Goal: Task Accomplishment & Management: Use online tool/utility

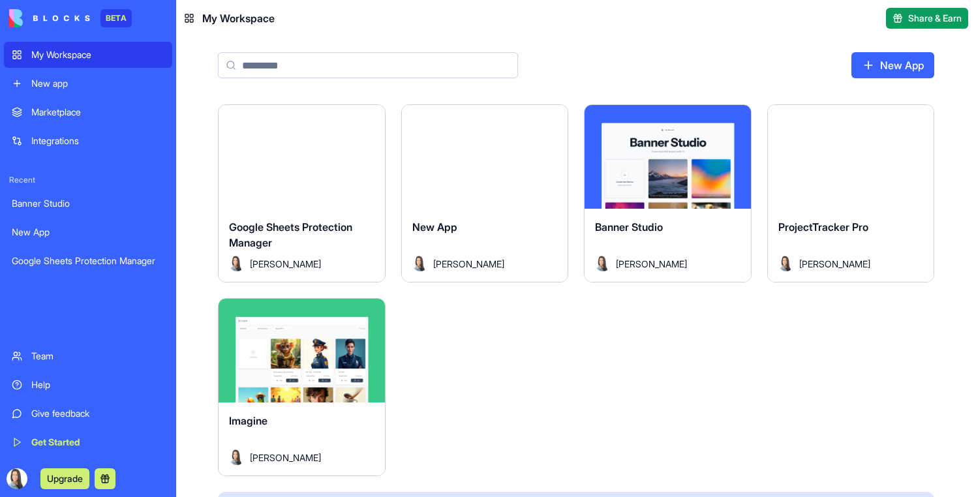
click at [356, 192] on div "Launch" at bounding box center [302, 157] width 166 height 104
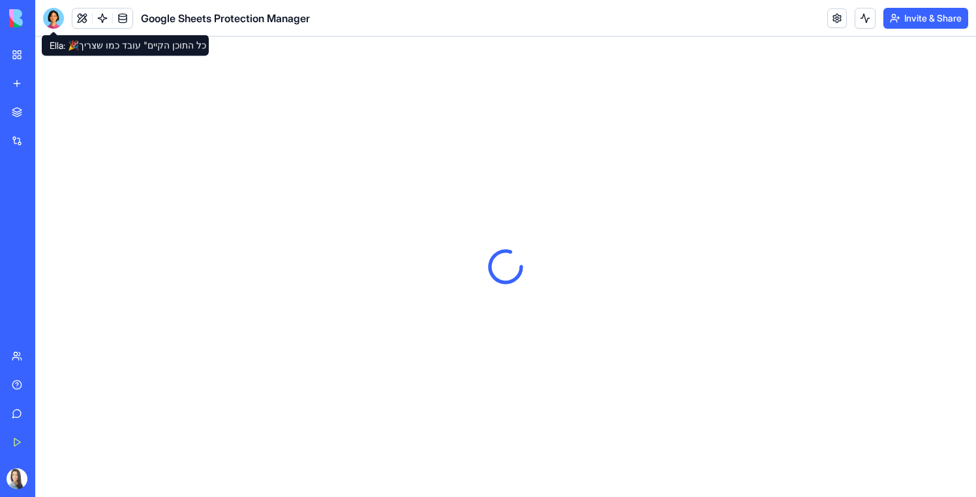
click at [58, 22] on div at bounding box center [53, 18] width 21 height 21
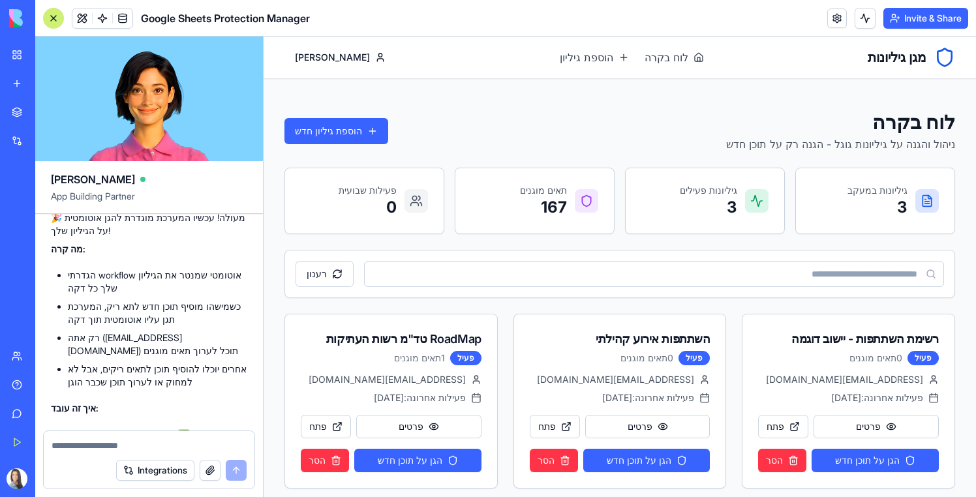
scroll to position [2199, 0]
click at [98, 23] on link at bounding box center [103, 18] width 20 height 20
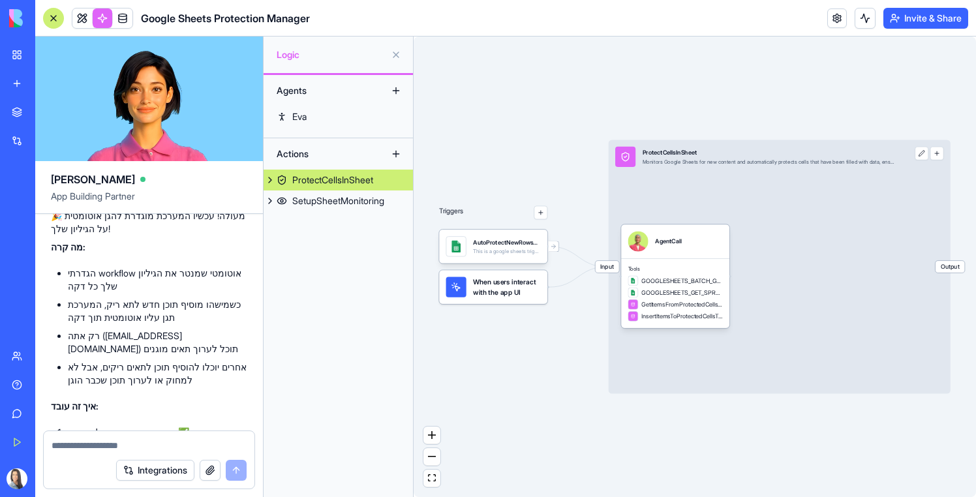
click at [364, 183] on div "ProtectCellsInSheet" at bounding box center [332, 180] width 81 height 13
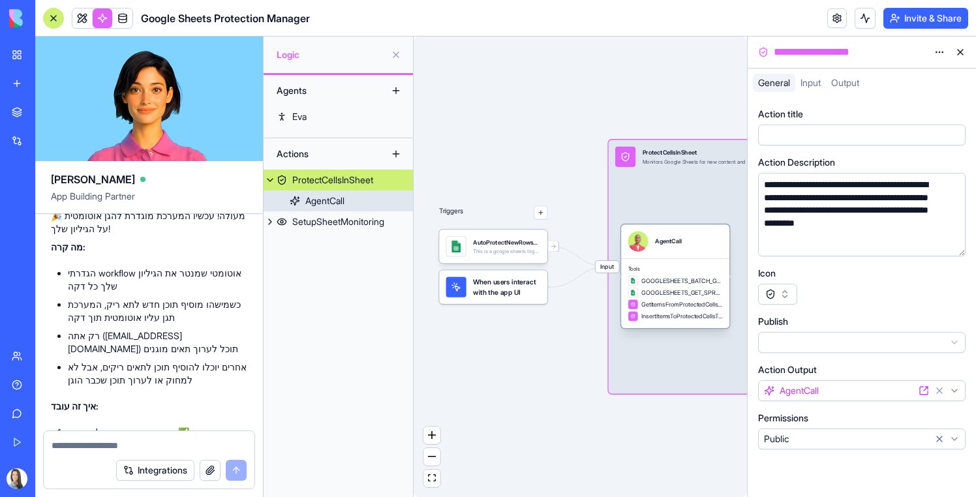
click at [701, 288] on div "GOOGLESHEETS_GET_SPREADSHEET_INFO" at bounding box center [675, 293] width 95 height 10
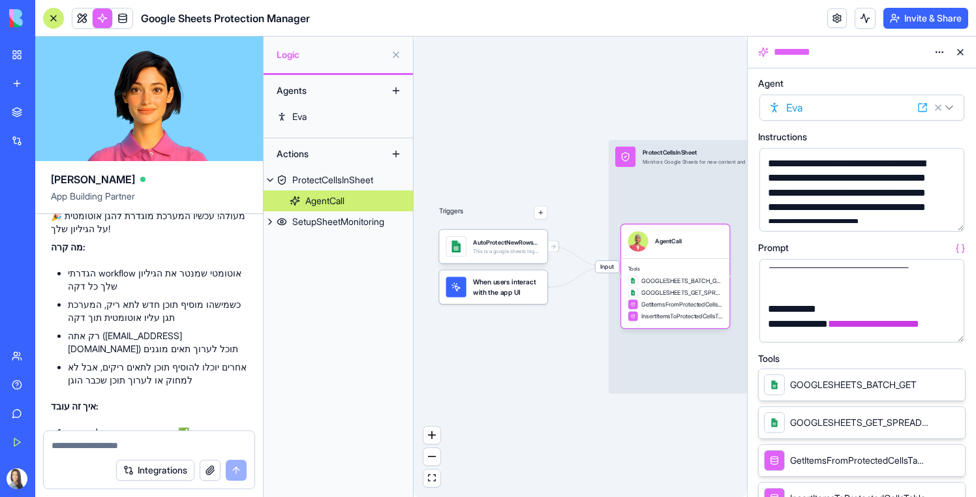
scroll to position [489, 0]
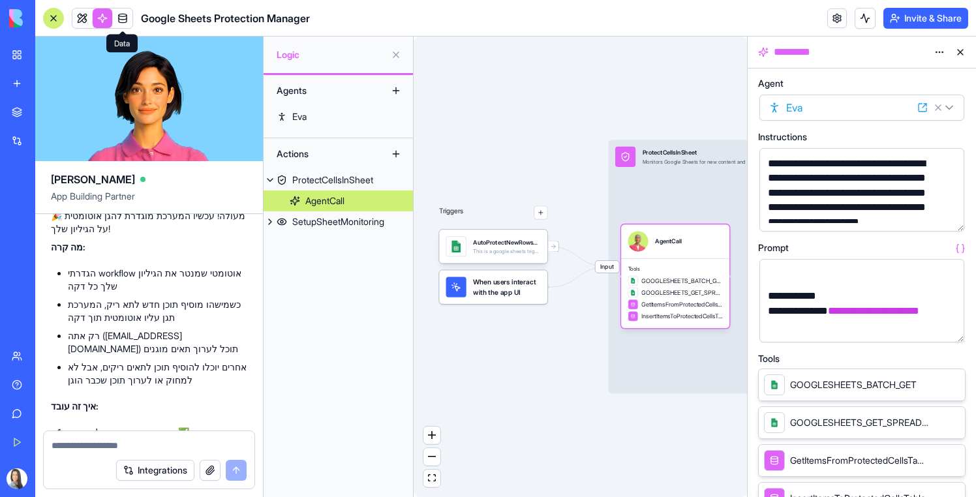
click at [117, 21] on link at bounding box center [123, 18] width 20 height 20
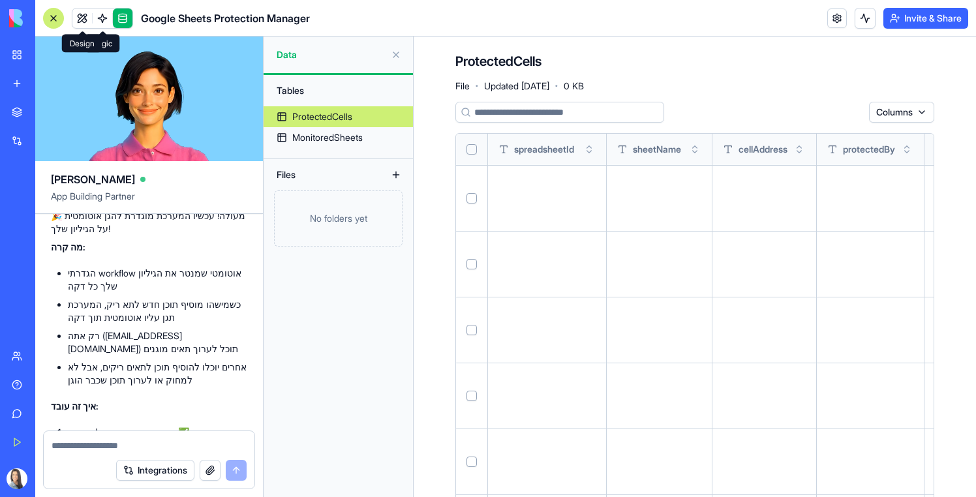
click at [87, 22] on link at bounding box center [82, 18] width 20 height 20
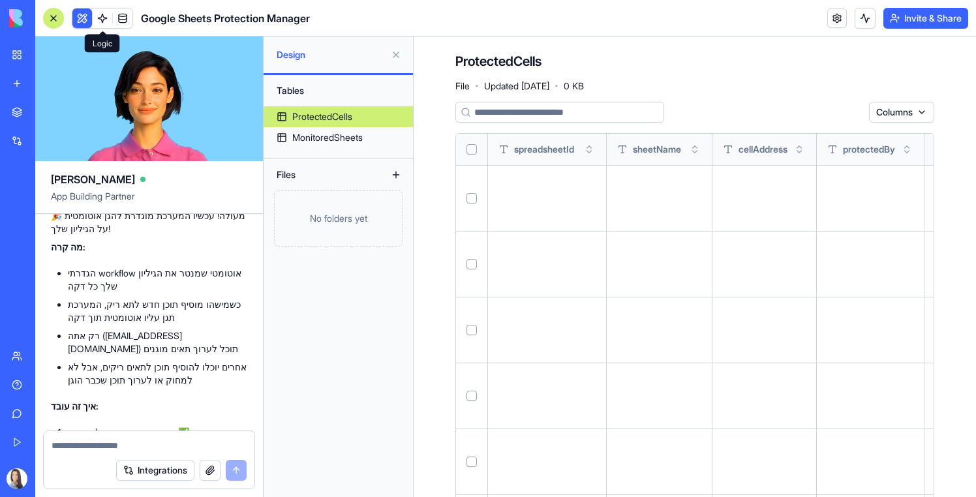
click at [97, 22] on link at bounding box center [103, 18] width 20 height 20
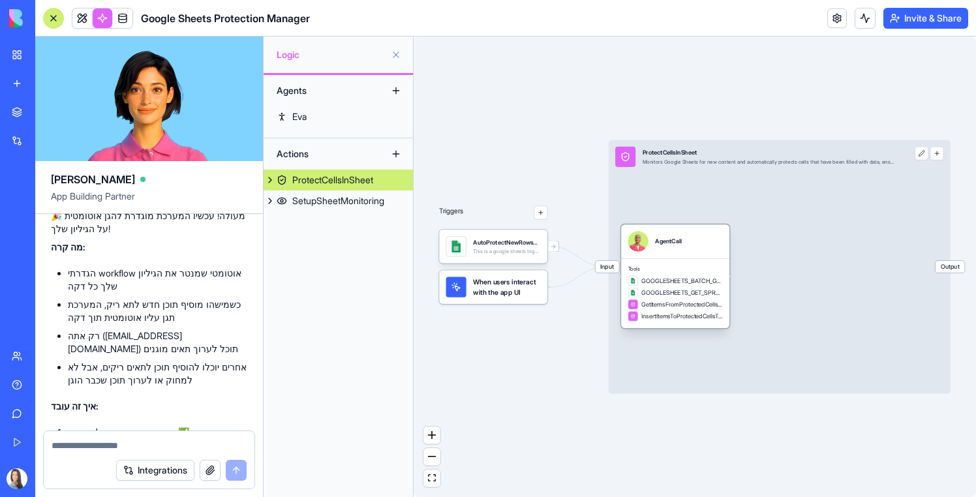
click at [712, 273] on div "Tools GOOGLESHEETS_BATCH_GET GOOGLESHEETS_GET_SPREADSHEET_INFO GetItemsFromProt…" at bounding box center [675, 293] width 108 height 70
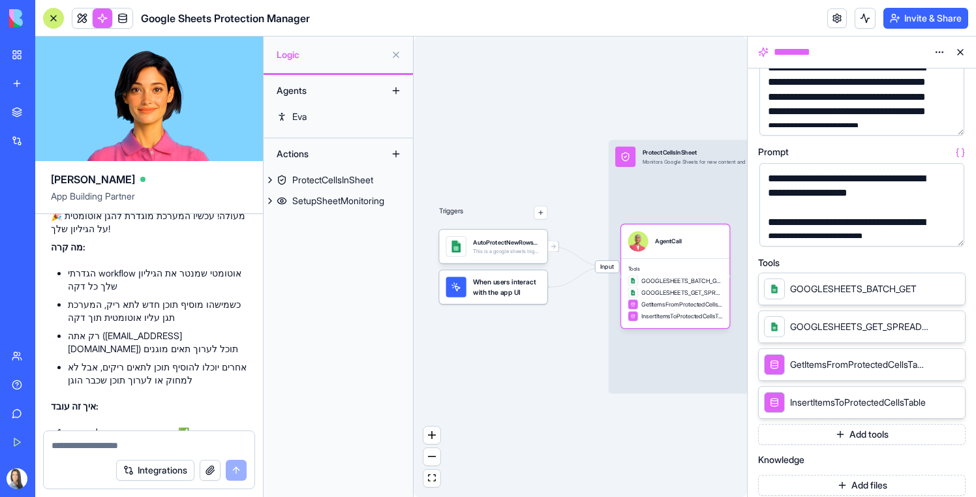
scroll to position [102, 0]
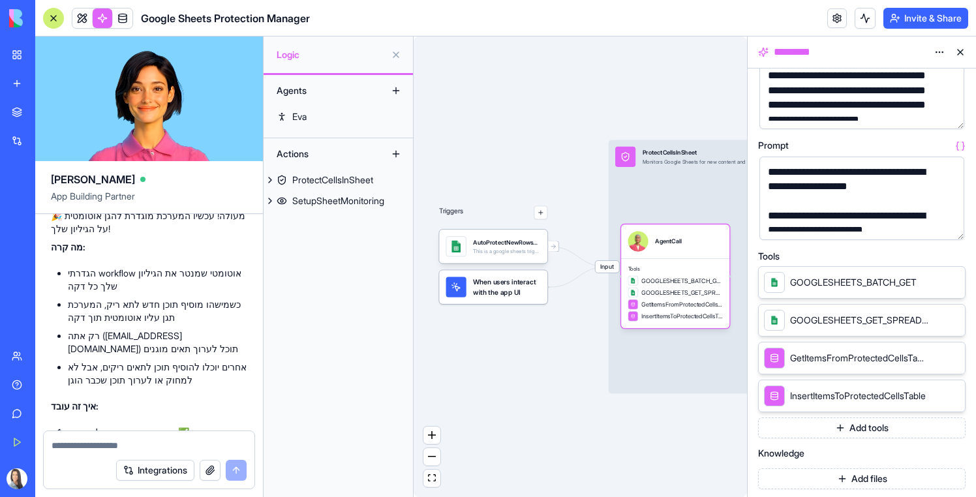
click at [896, 421] on button "Add tools" at bounding box center [861, 427] width 207 height 21
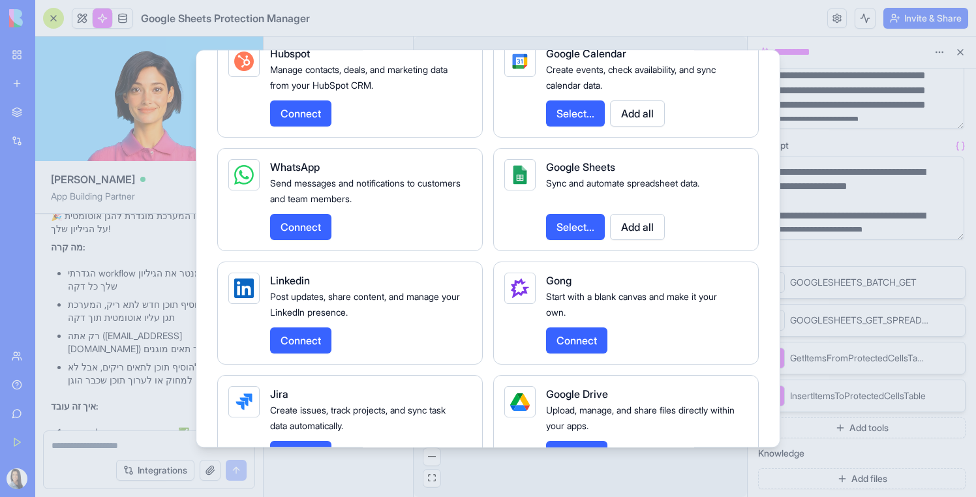
scroll to position [1680, 0]
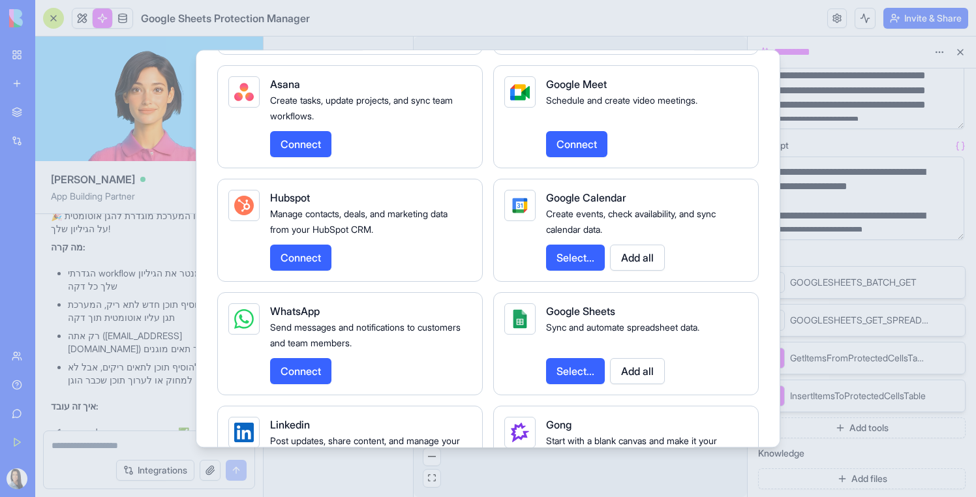
click at [574, 384] on button "Select..." at bounding box center [575, 371] width 59 height 26
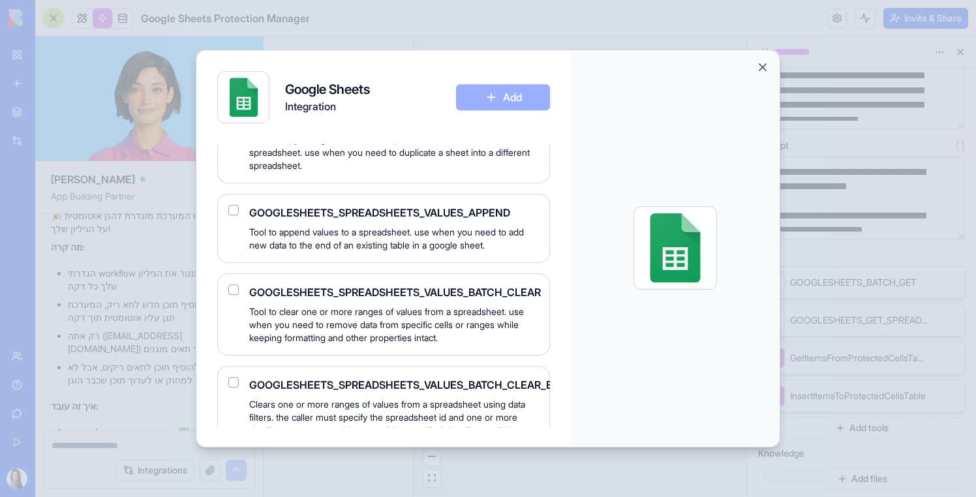
scroll to position [2876, 0]
click at [769, 61] on div at bounding box center [675, 248] width 209 height 396
click at [759, 68] on button "Close" at bounding box center [762, 67] width 13 height 13
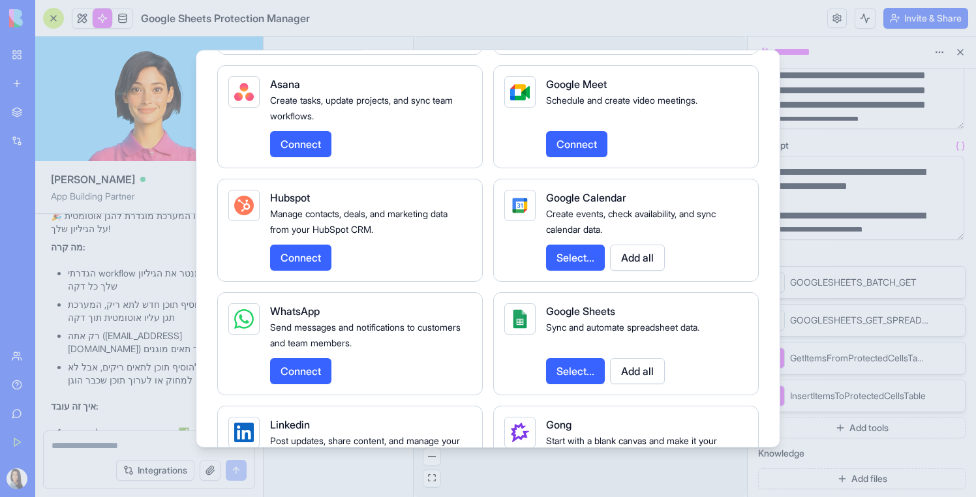
click at [963, 52] on div at bounding box center [488, 248] width 976 height 497
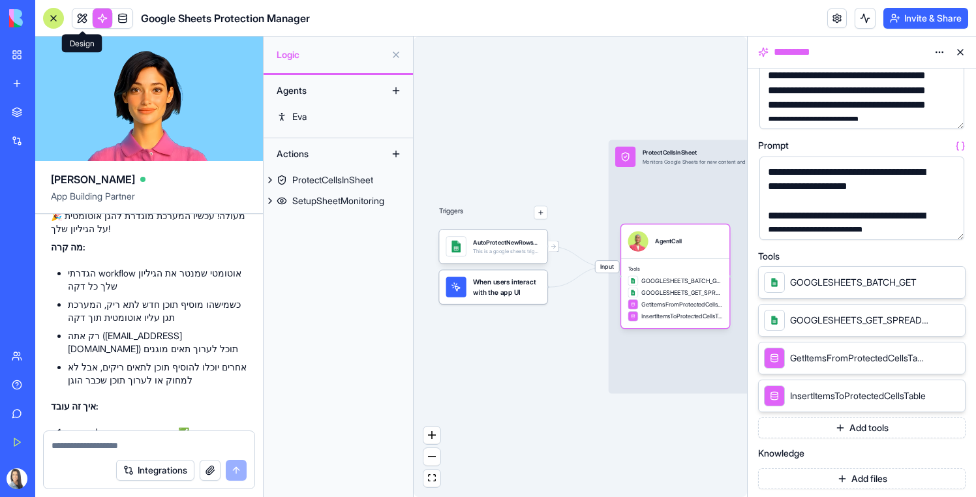
click at [88, 22] on link at bounding box center [82, 18] width 20 height 20
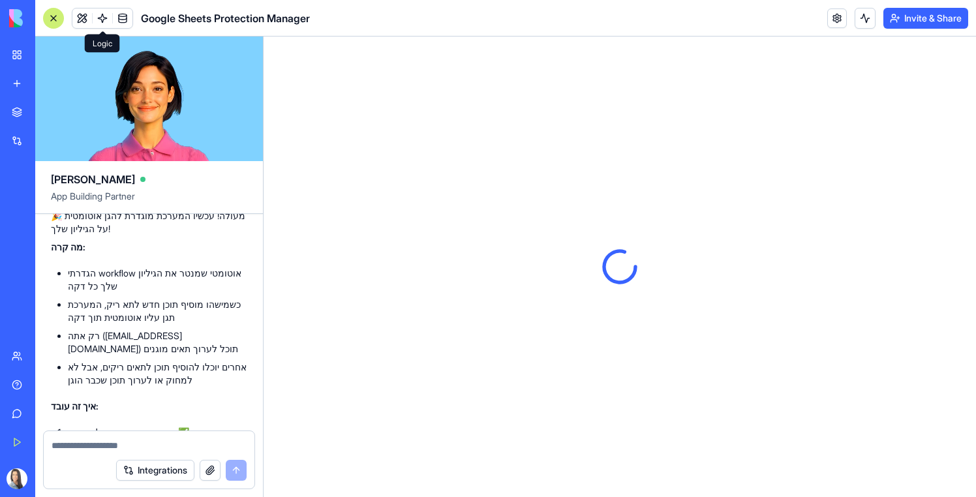
click at [95, 14] on link at bounding box center [103, 18] width 20 height 20
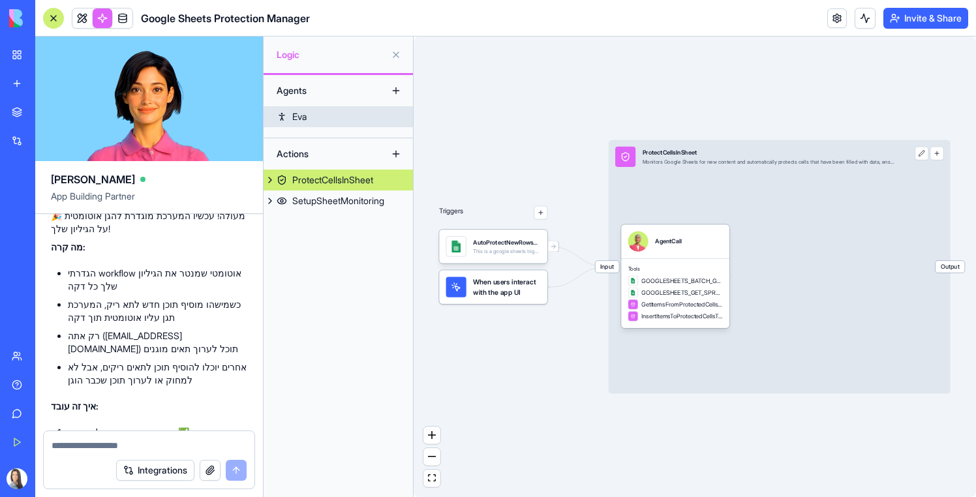
click at [358, 115] on link "Eva" at bounding box center [338, 116] width 149 height 21
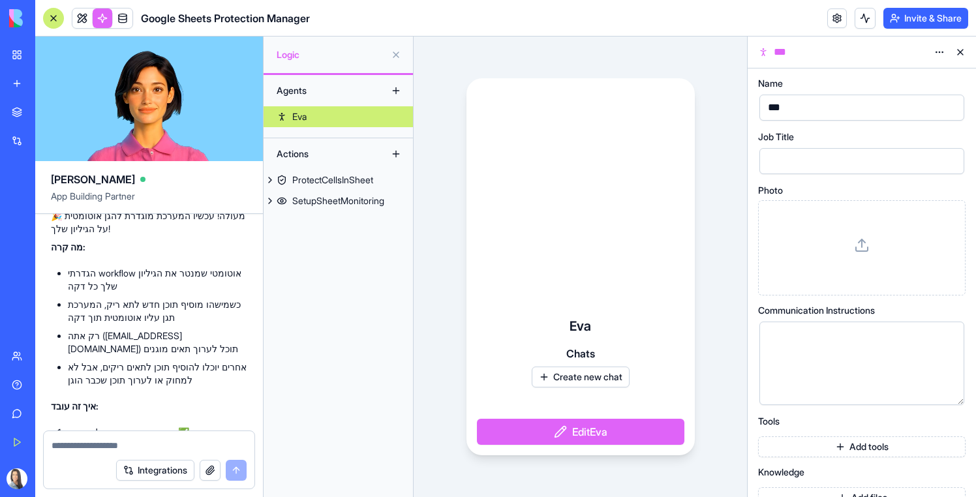
scroll to position [22, 0]
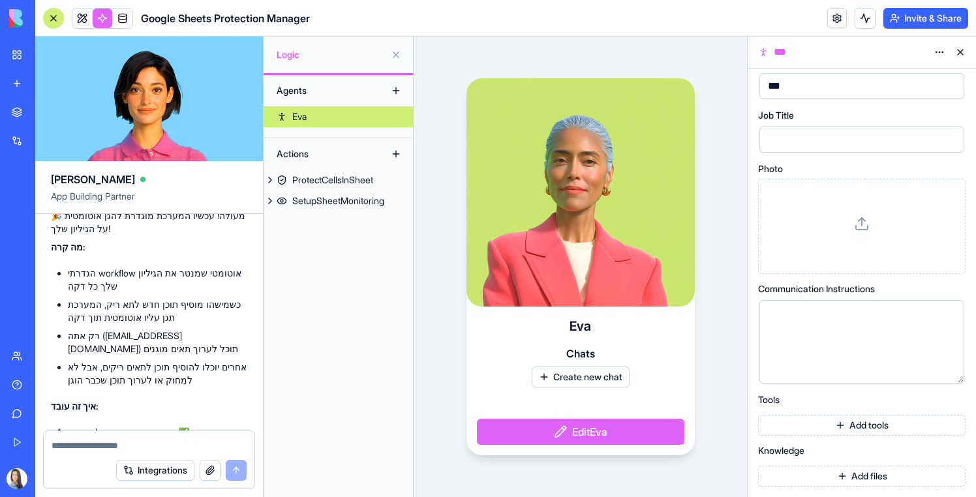
click at [620, 382] on button "Create new chat" at bounding box center [581, 377] width 98 height 21
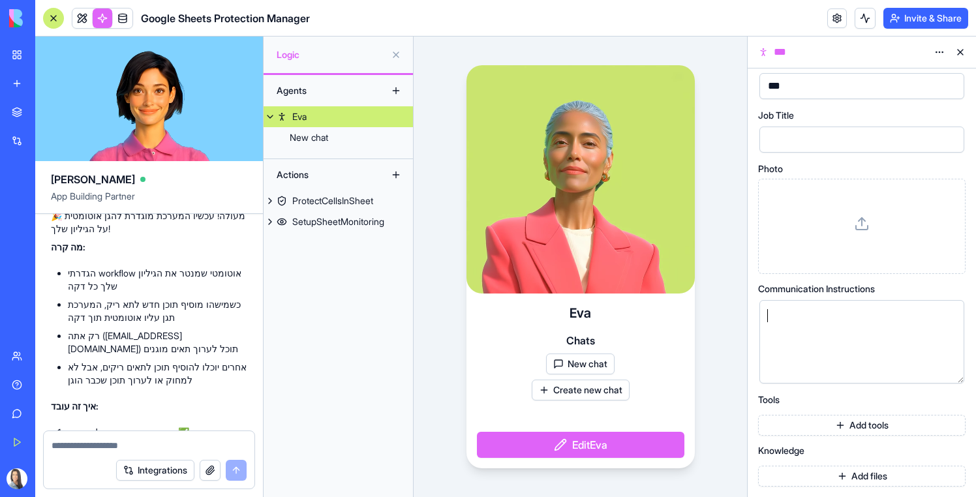
click at [795, 336] on div at bounding box center [851, 342] width 174 height 67
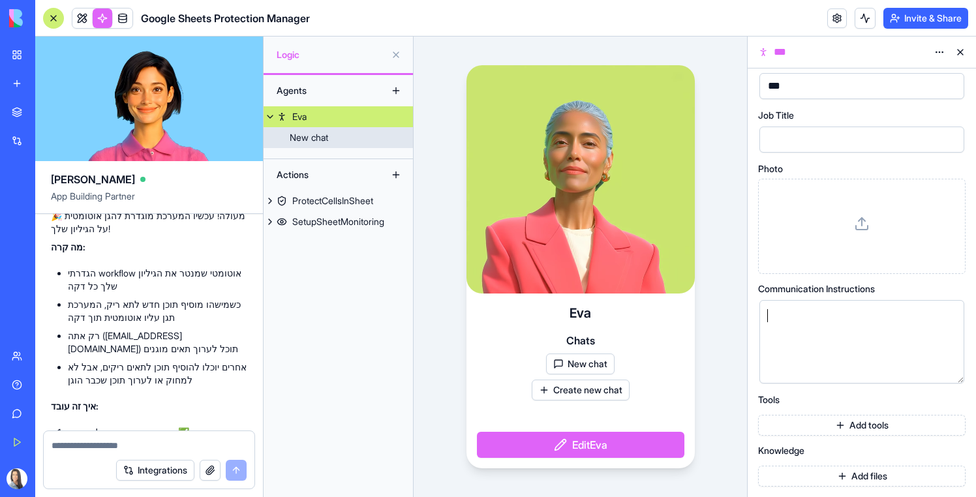
click at [312, 136] on div "New chat" at bounding box center [309, 137] width 38 height 13
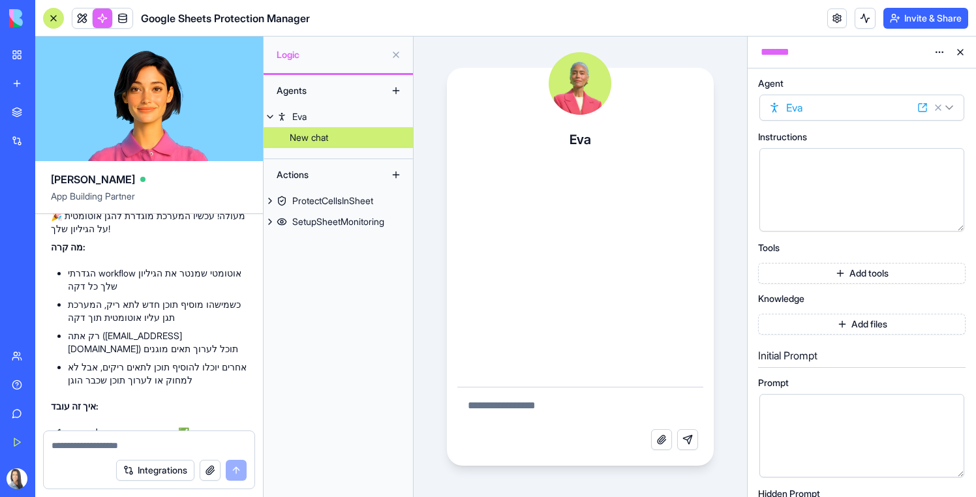
click at [816, 164] on div at bounding box center [851, 164] width 174 height 14
click at [860, 407] on div at bounding box center [851, 409] width 174 height 14
click at [913, 188] on div "**********" at bounding box center [851, 190] width 174 height 67
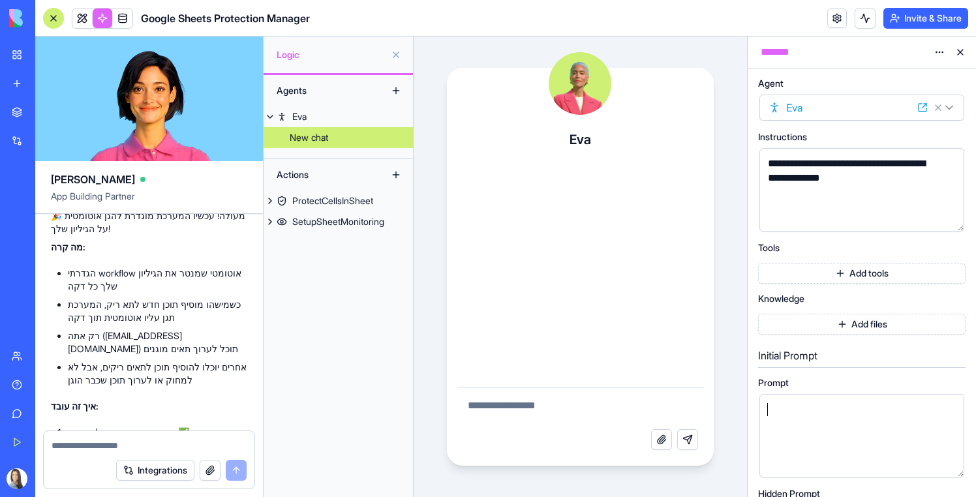
click at [835, 440] on div at bounding box center [851, 435] width 174 height 67
click at [833, 271] on button "Add tools" at bounding box center [861, 273] width 207 height 21
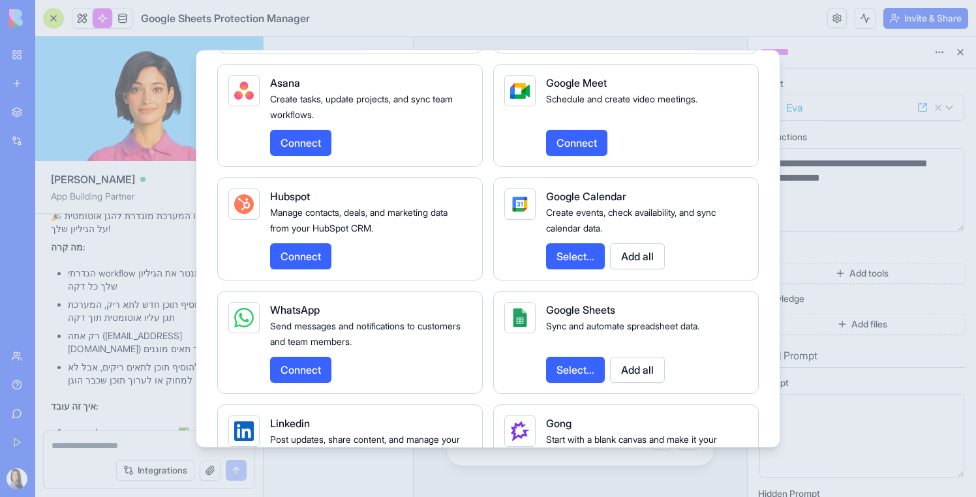
scroll to position [1893, 0]
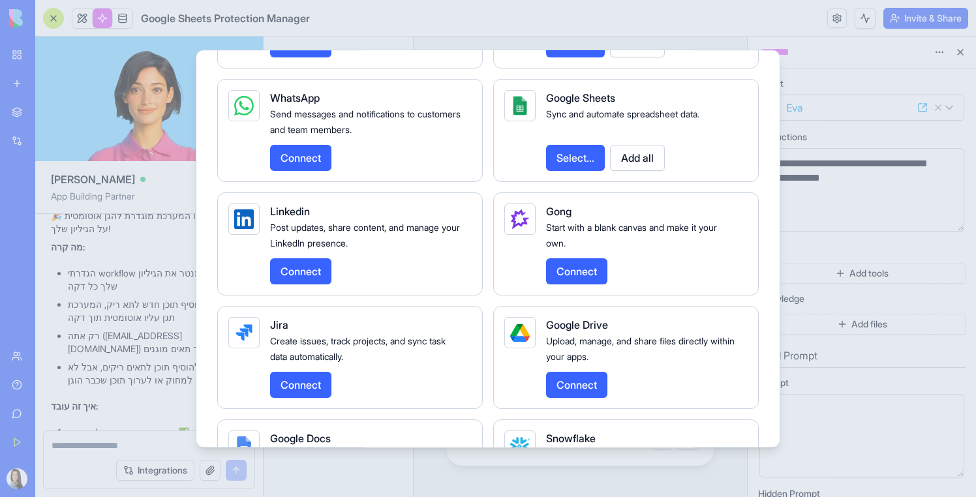
click at [582, 171] on button "Select..." at bounding box center [575, 158] width 59 height 26
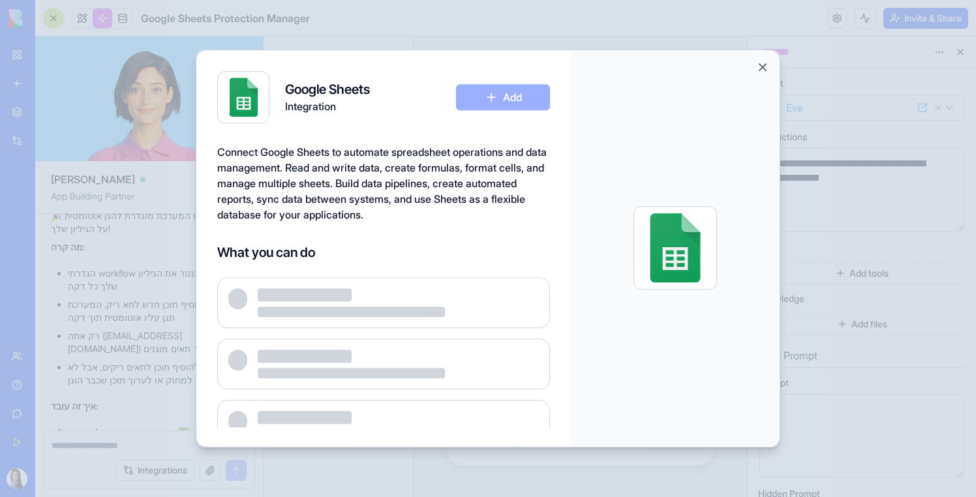
click at [768, 68] on button "Close" at bounding box center [762, 67] width 13 height 13
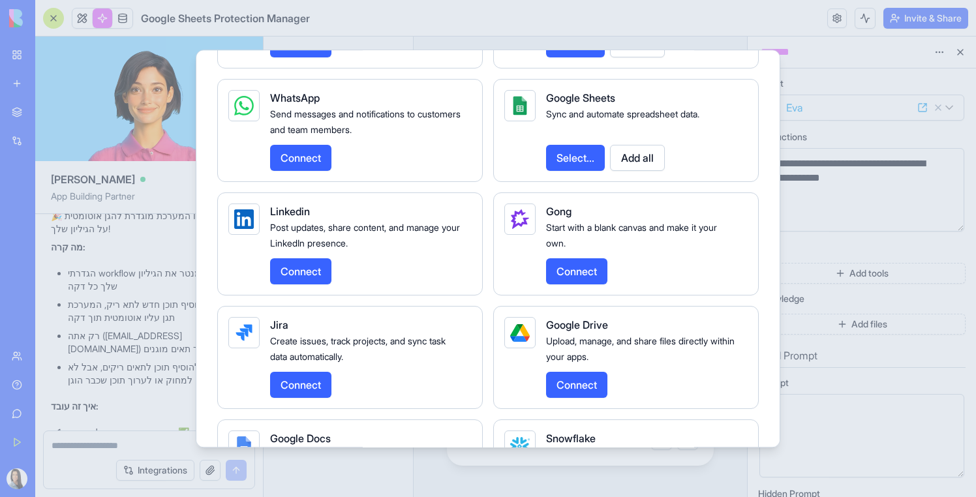
click at [654, 171] on button "Add all" at bounding box center [637, 158] width 55 height 26
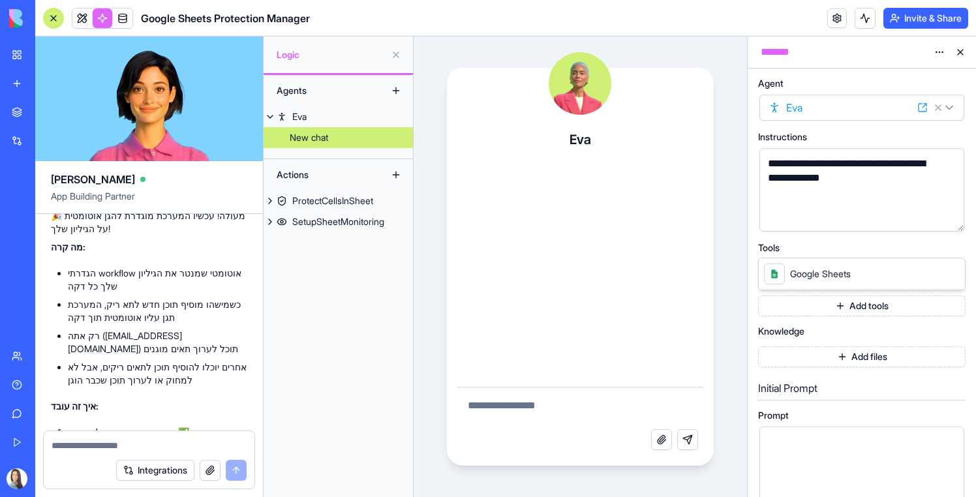
click at [568, 414] on textarea at bounding box center [580, 408] width 246 height 42
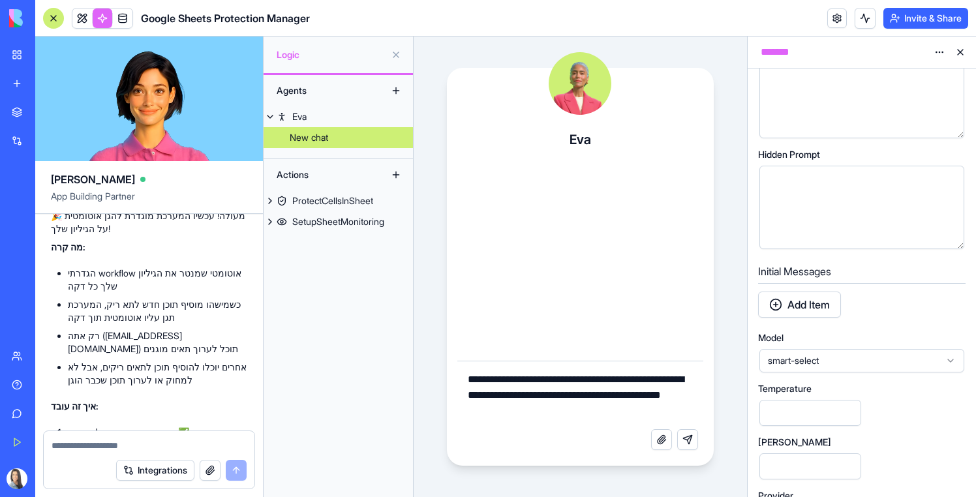
scroll to position [447, 0]
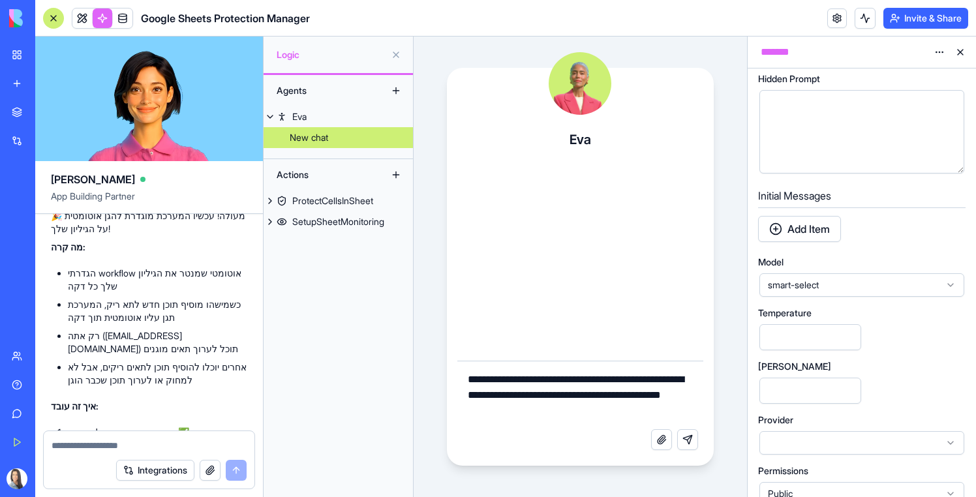
click at [562, 419] on textarea "**********" at bounding box center [580, 395] width 246 height 68
click at [559, 412] on textarea "**********" at bounding box center [580, 395] width 246 height 68
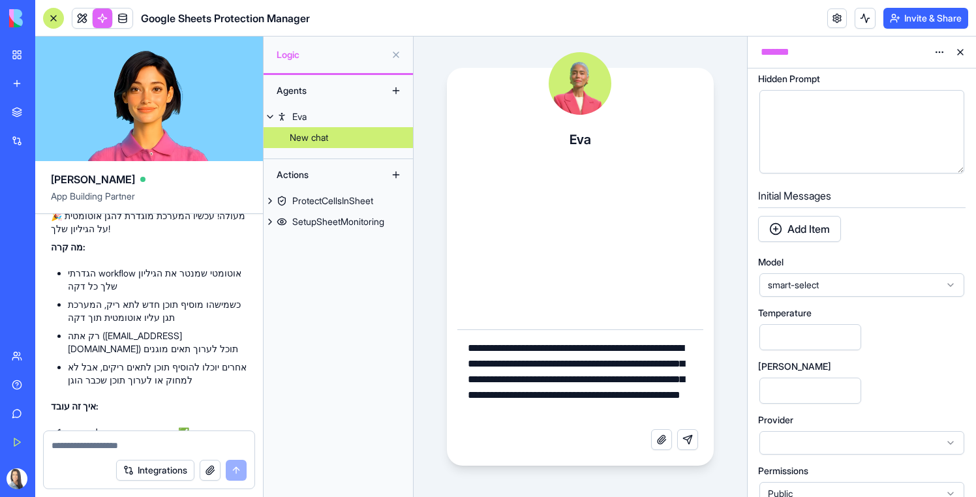
type textarea "**********"
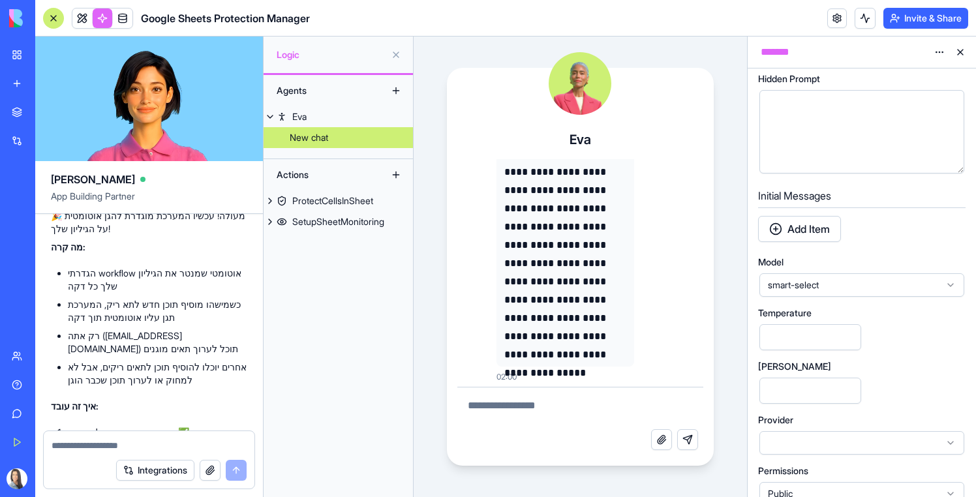
scroll to position [1202, 0]
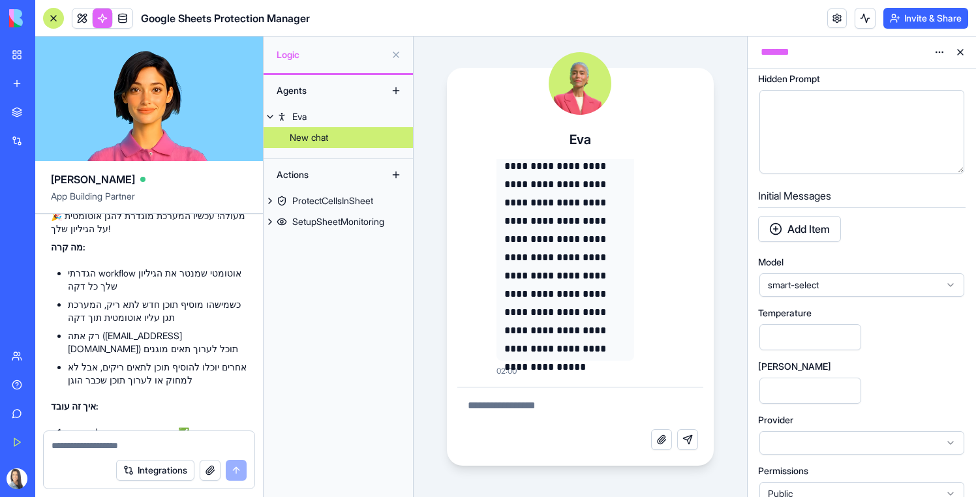
click at [530, 404] on textarea at bounding box center [580, 408] width 246 height 42
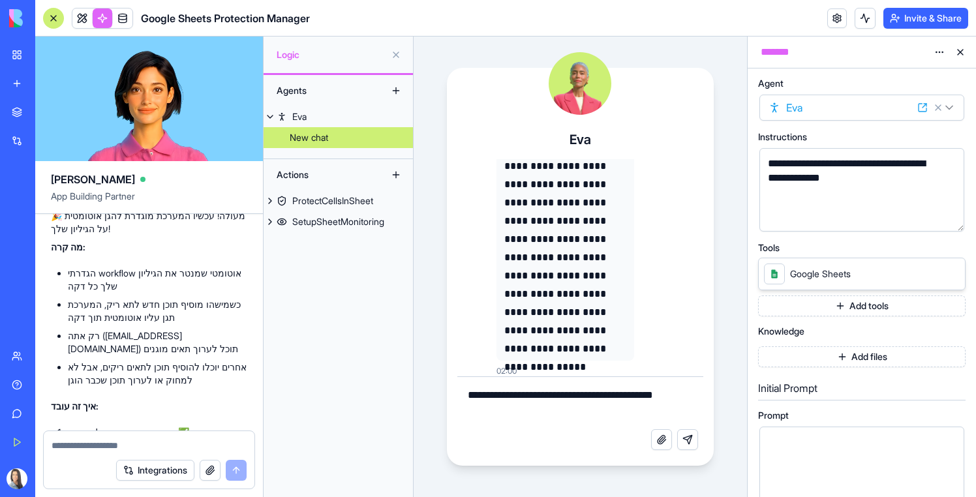
scroll to position [1213, 0]
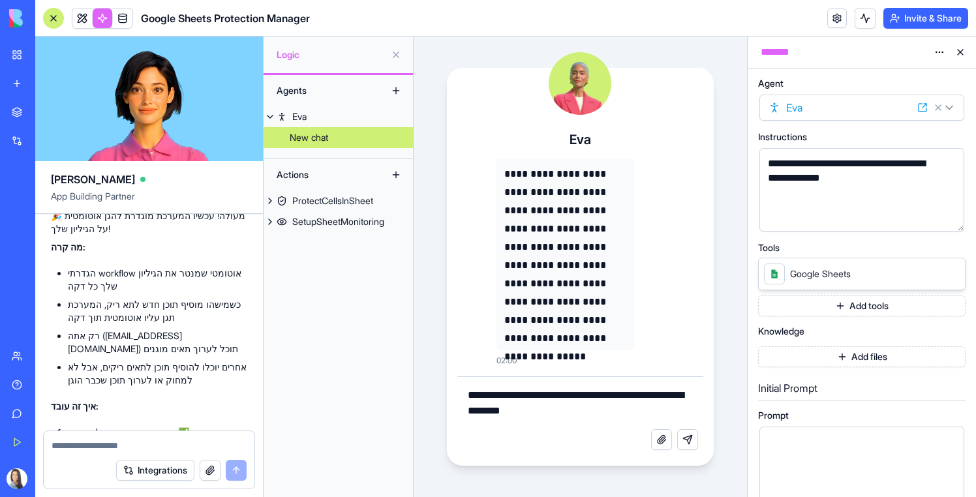
type textarea "**********"
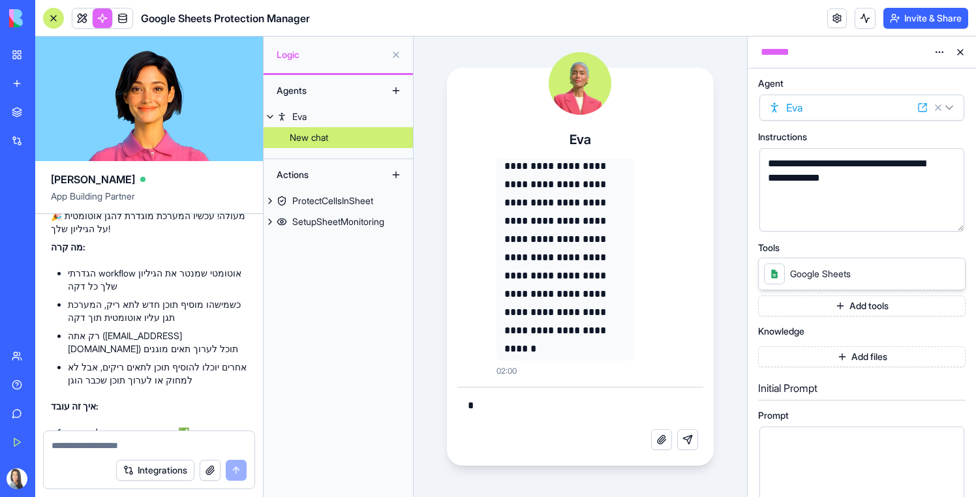
scroll to position [2087, 0]
type textarea "**********"
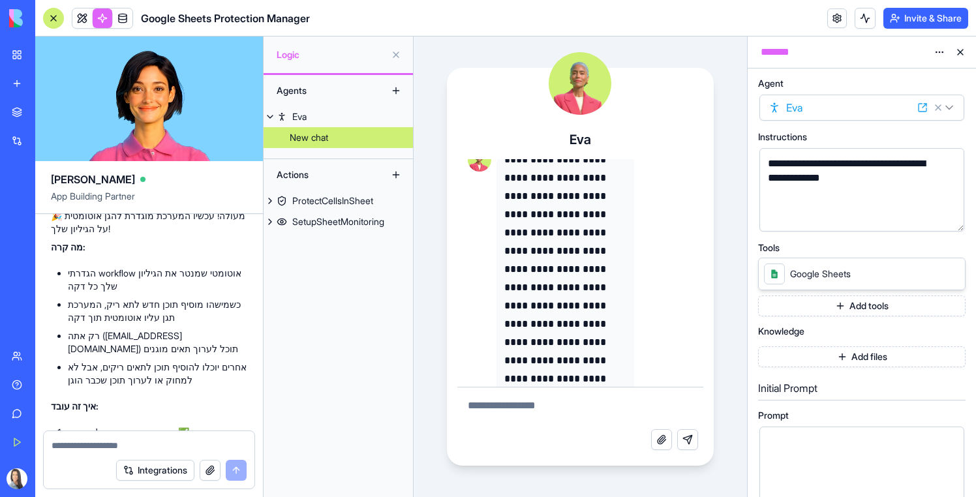
scroll to position [1464, 0]
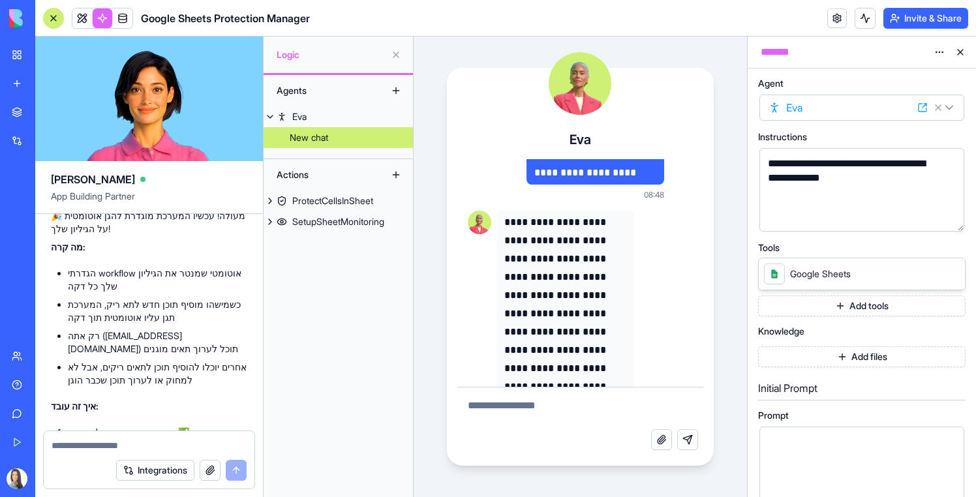
click at [507, 221] on p "**********" at bounding box center [565, 368] width 122 height 310
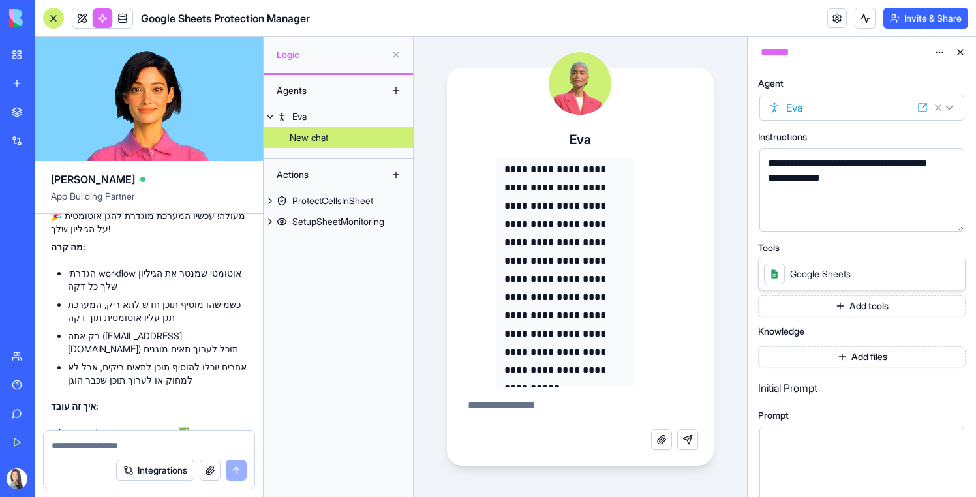
scroll to position [2311, 0]
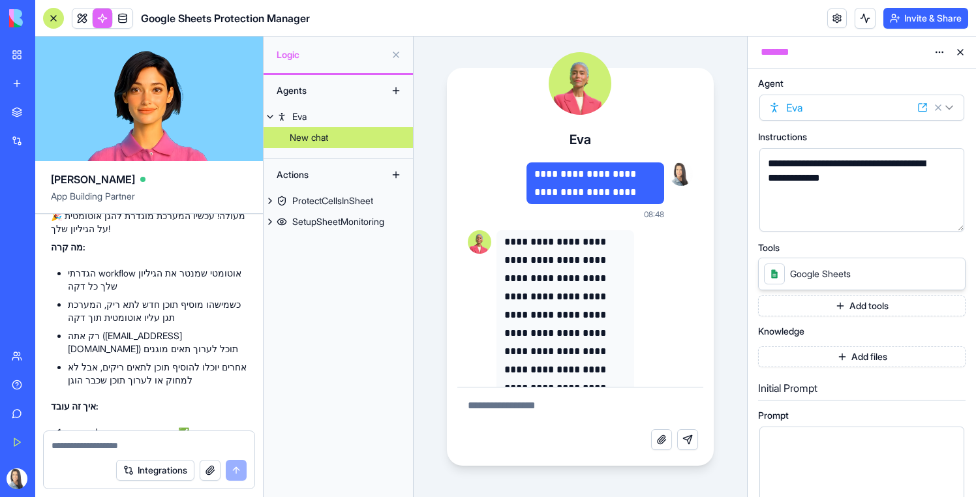
click at [495, 412] on textarea at bounding box center [580, 408] width 246 height 42
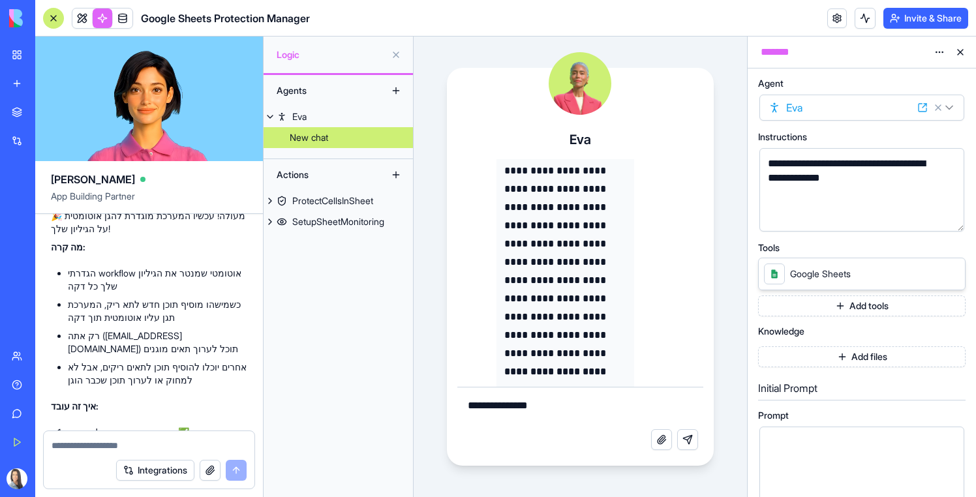
scroll to position [1590, 0]
drag, startPoint x: 599, startPoint y: 407, endPoint x: 707, endPoint y: 407, distance: 108.3
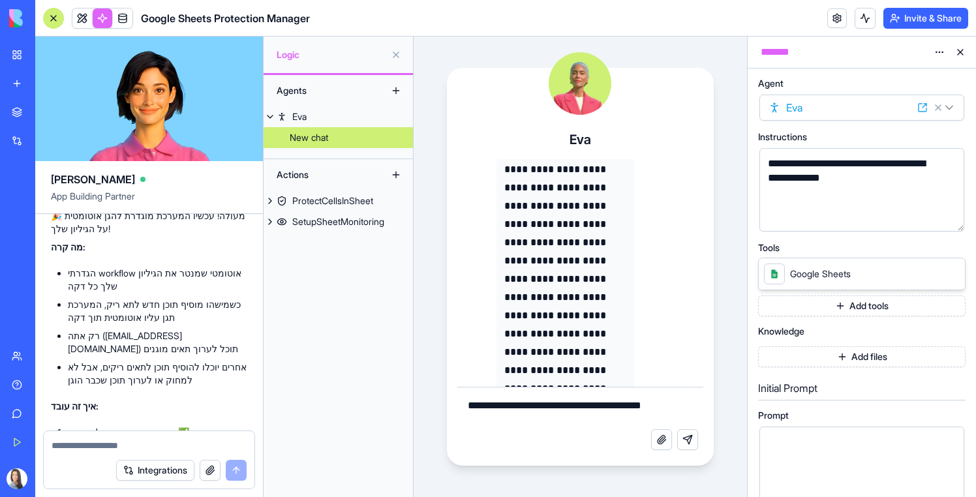
click at [707, 407] on div "**********" at bounding box center [580, 293] width 267 height 346
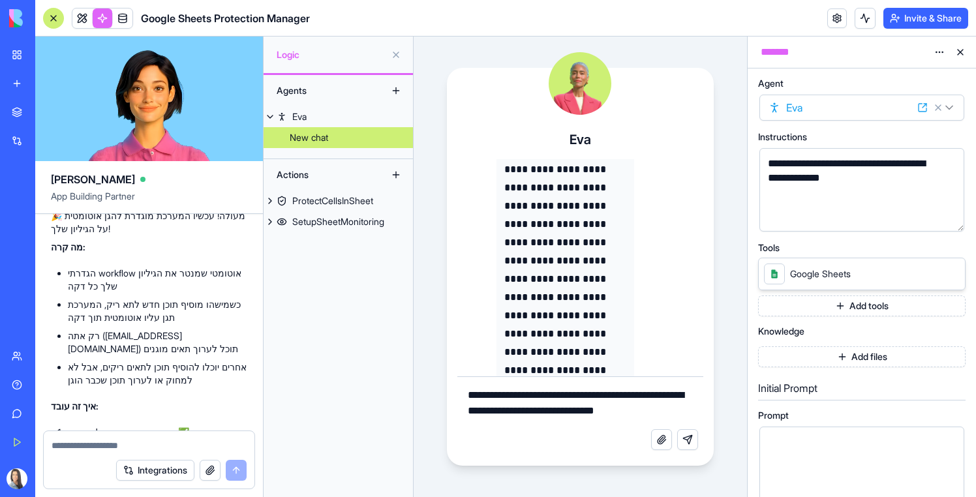
type textarea "**********"
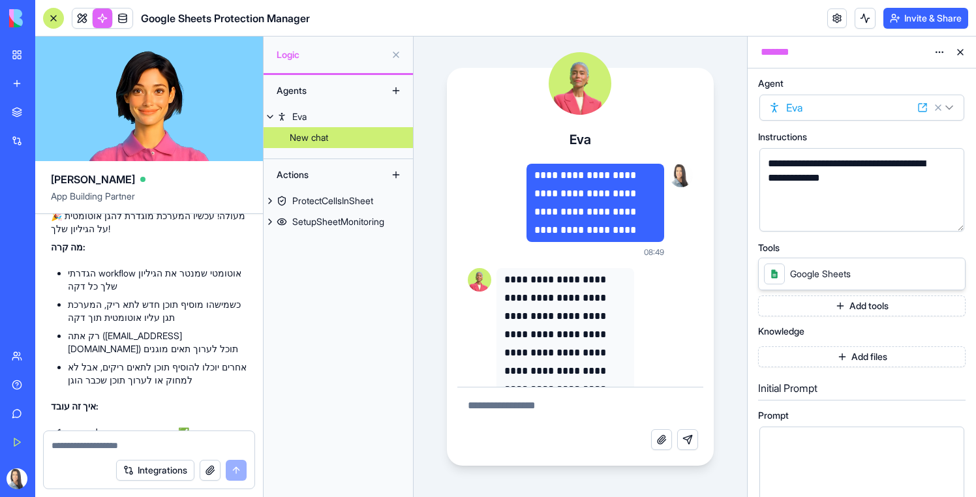
scroll to position [3414, 0]
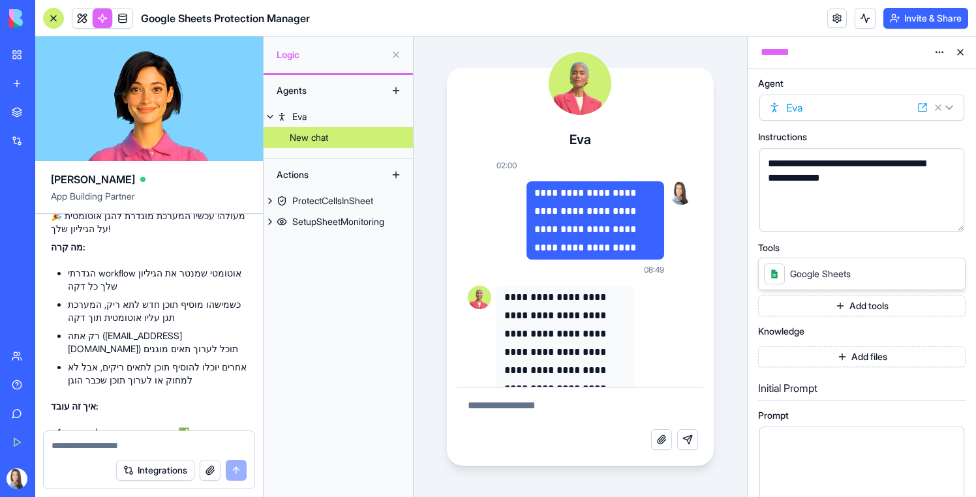
click at [537, 417] on textarea at bounding box center [580, 408] width 246 height 42
type textarea "**********"
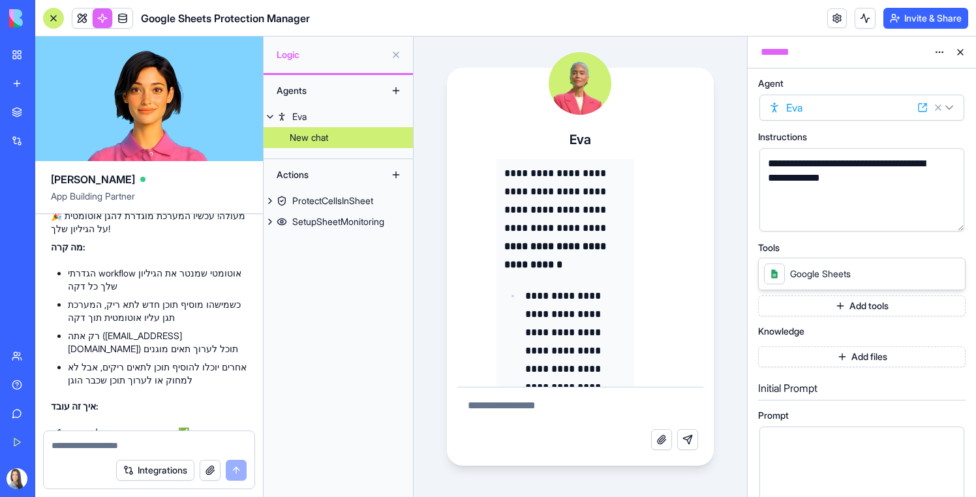
scroll to position [5757, 0]
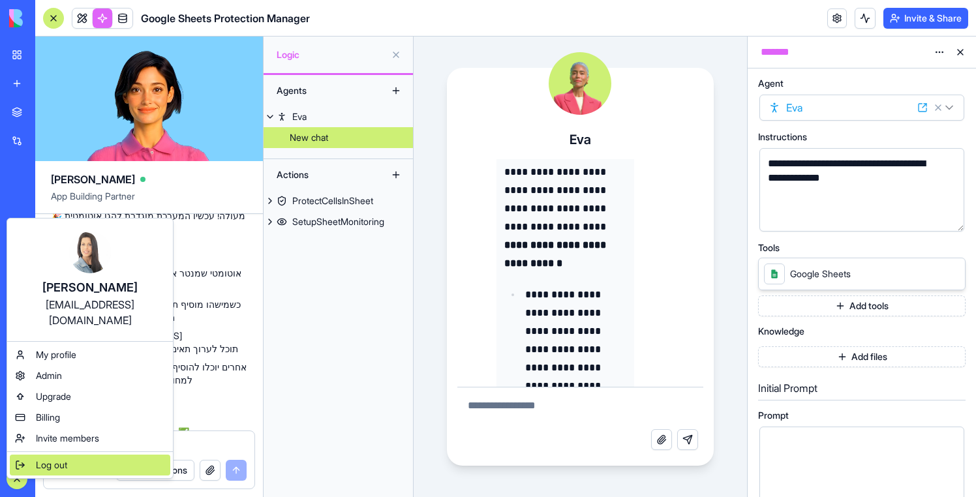
click at [55, 459] on span "Log out" at bounding box center [51, 465] width 31 height 13
